Goal: Task Accomplishment & Management: Manage account settings

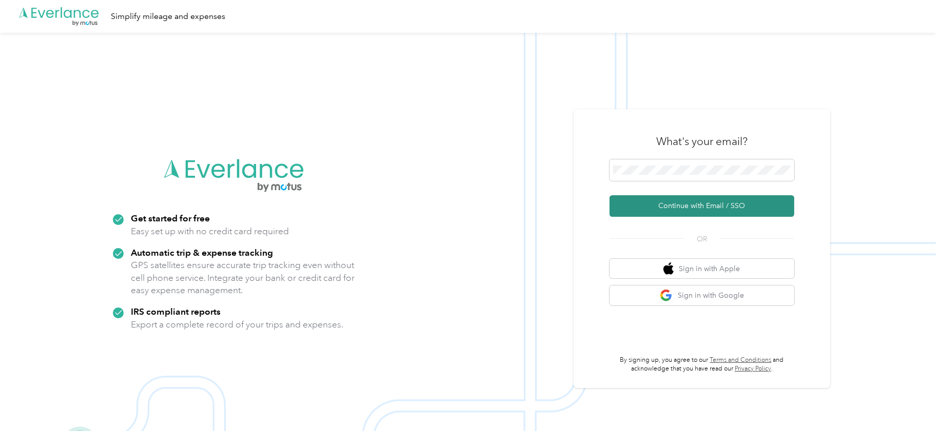
click at [686, 206] on button "Continue with Email / SSO" at bounding box center [701, 206] width 185 height 22
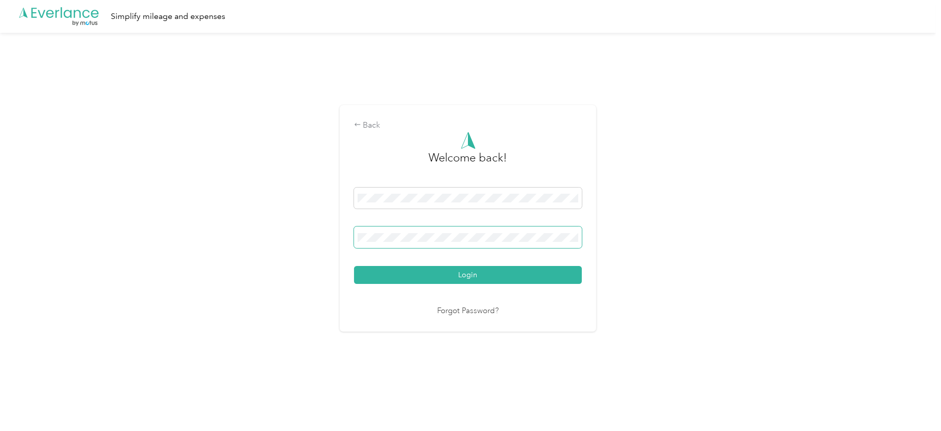
click at [354, 266] on button "Login" at bounding box center [468, 275] width 228 height 18
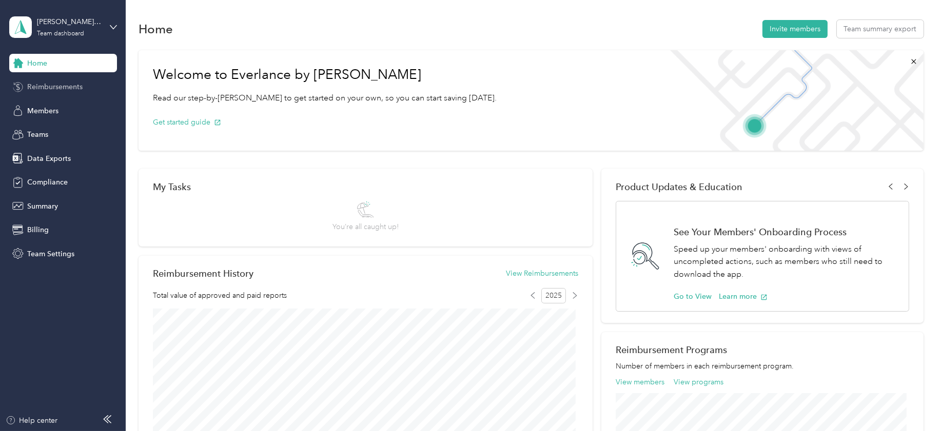
click at [55, 85] on span "Reimbursements" at bounding box center [54, 87] width 55 height 11
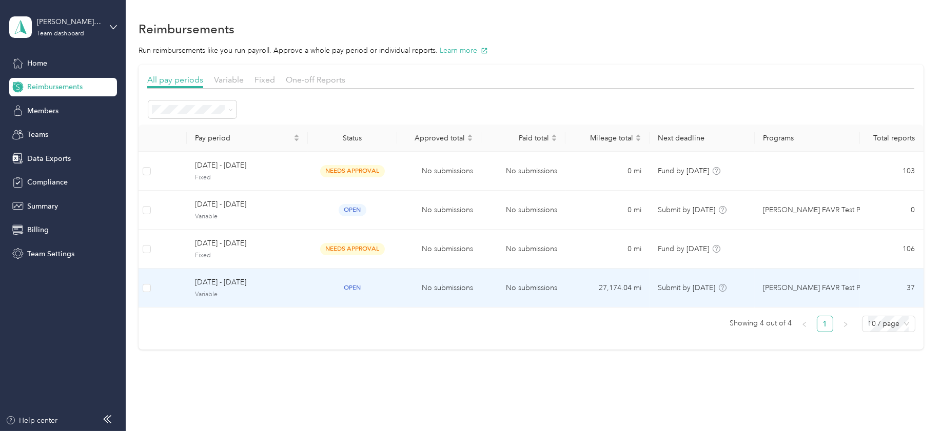
click at [226, 283] on span "[DATE] - [DATE]" at bounding box center [247, 282] width 105 height 11
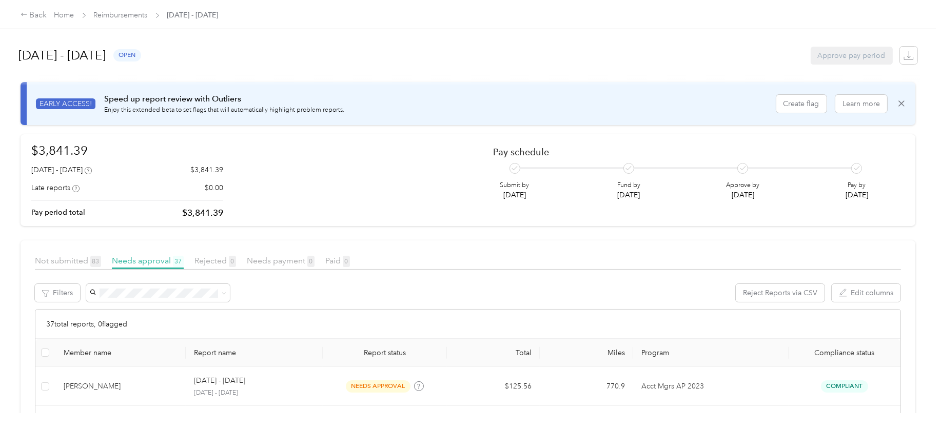
click at [316, 63] on div "[DATE] - [DATE] open Approve pay period" at bounding box center [468, 55] width 898 height 39
click at [36, 15] on div "Back" at bounding box center [34, 15] width 27 height 12
